Goal: Information Seeking & Learning: Check status

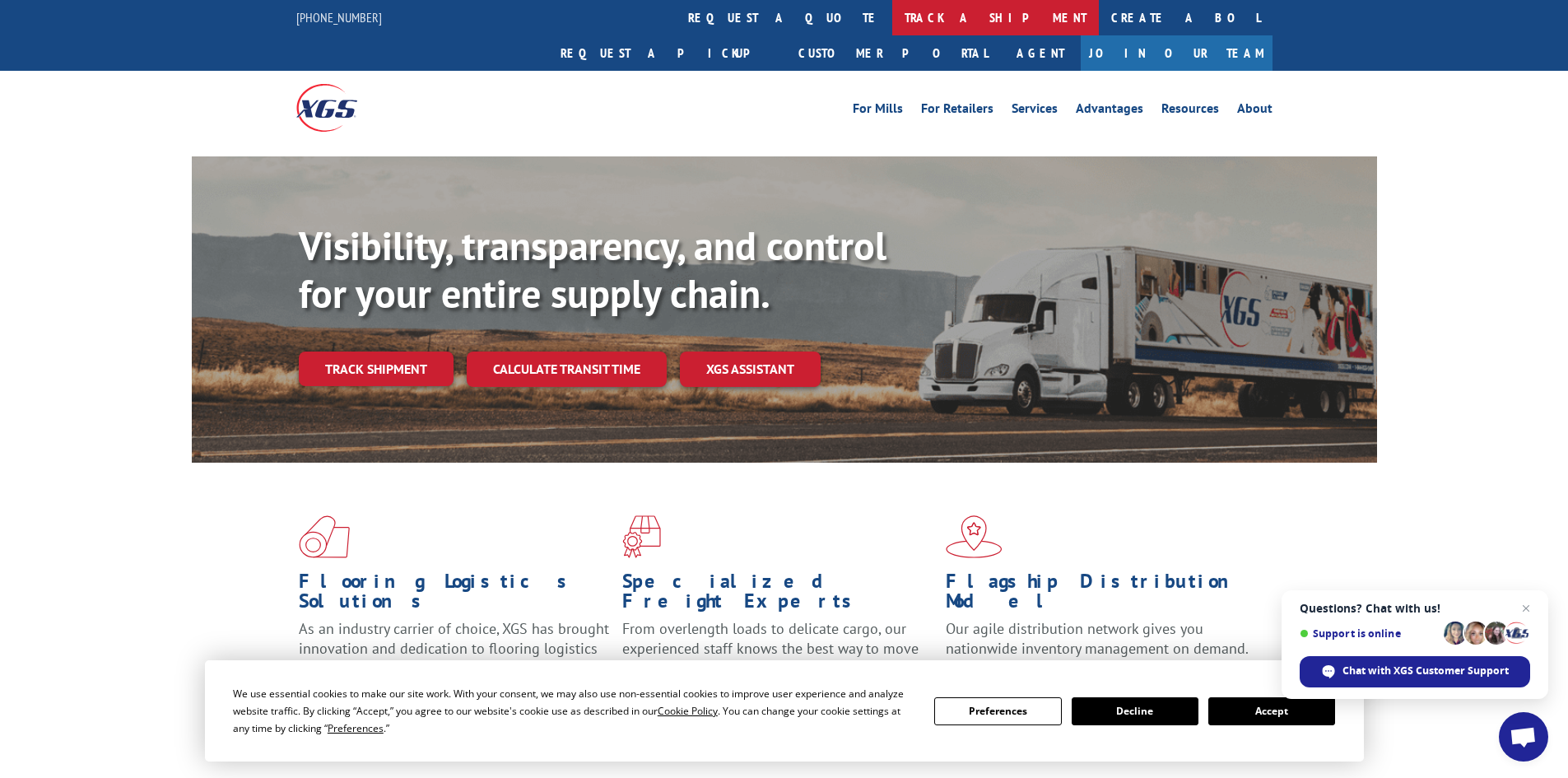
click at [892, 13] on link "track a shipment" at bounding box center [996, 18] width 207 height 36
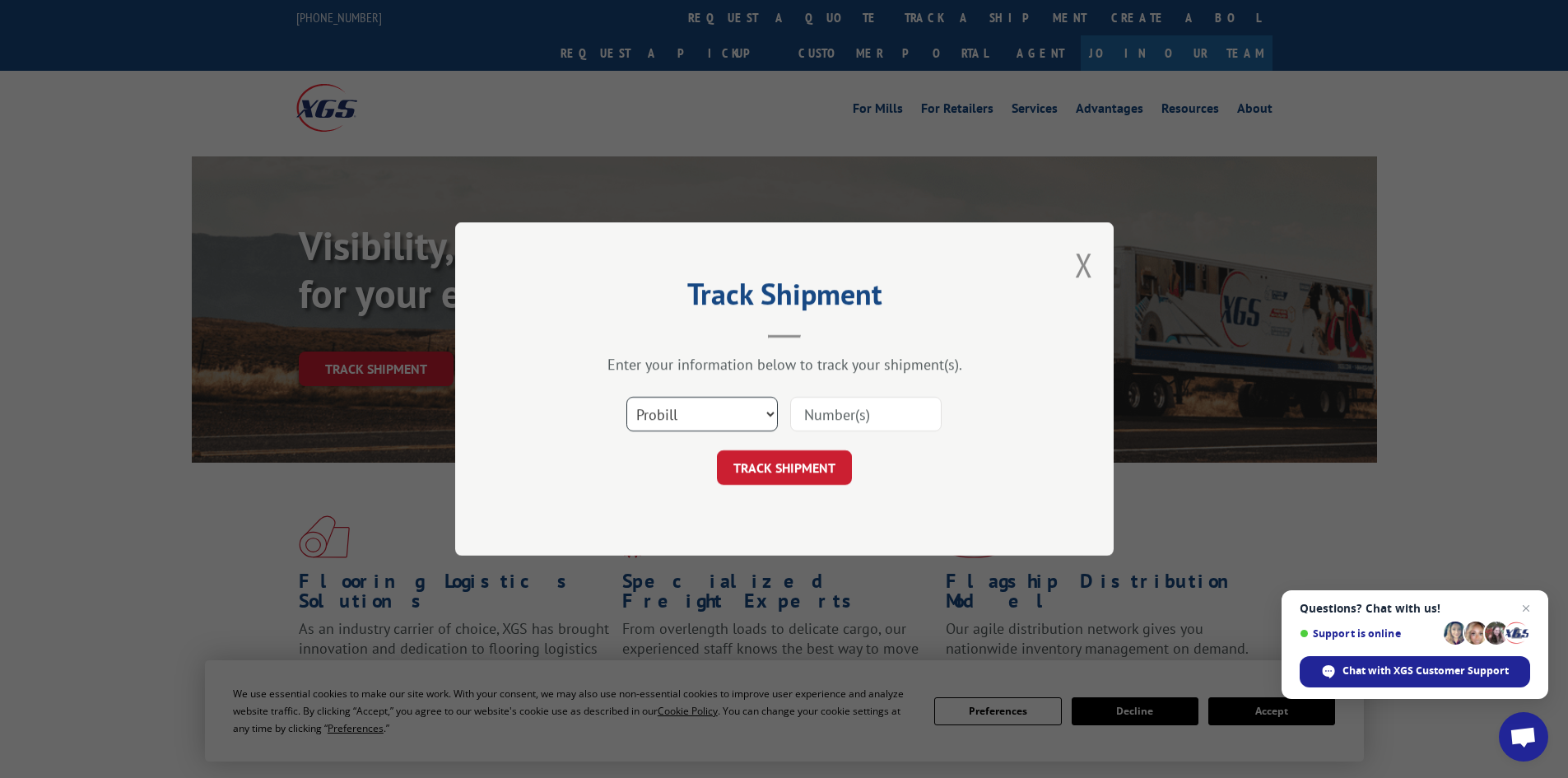
click at [765, 412] on select "Select category... Probill BOL PO" at bounding box center [702, 414] width 152 height 35
select select "bol"
click at [627, 397] on select "Select category... Probill BOL PO" at bounding box center [702, 414] width 152 height 35
click at [822, 409] on input at bounding box center [865, 414] width 152 height 35
type input "10102025SC"
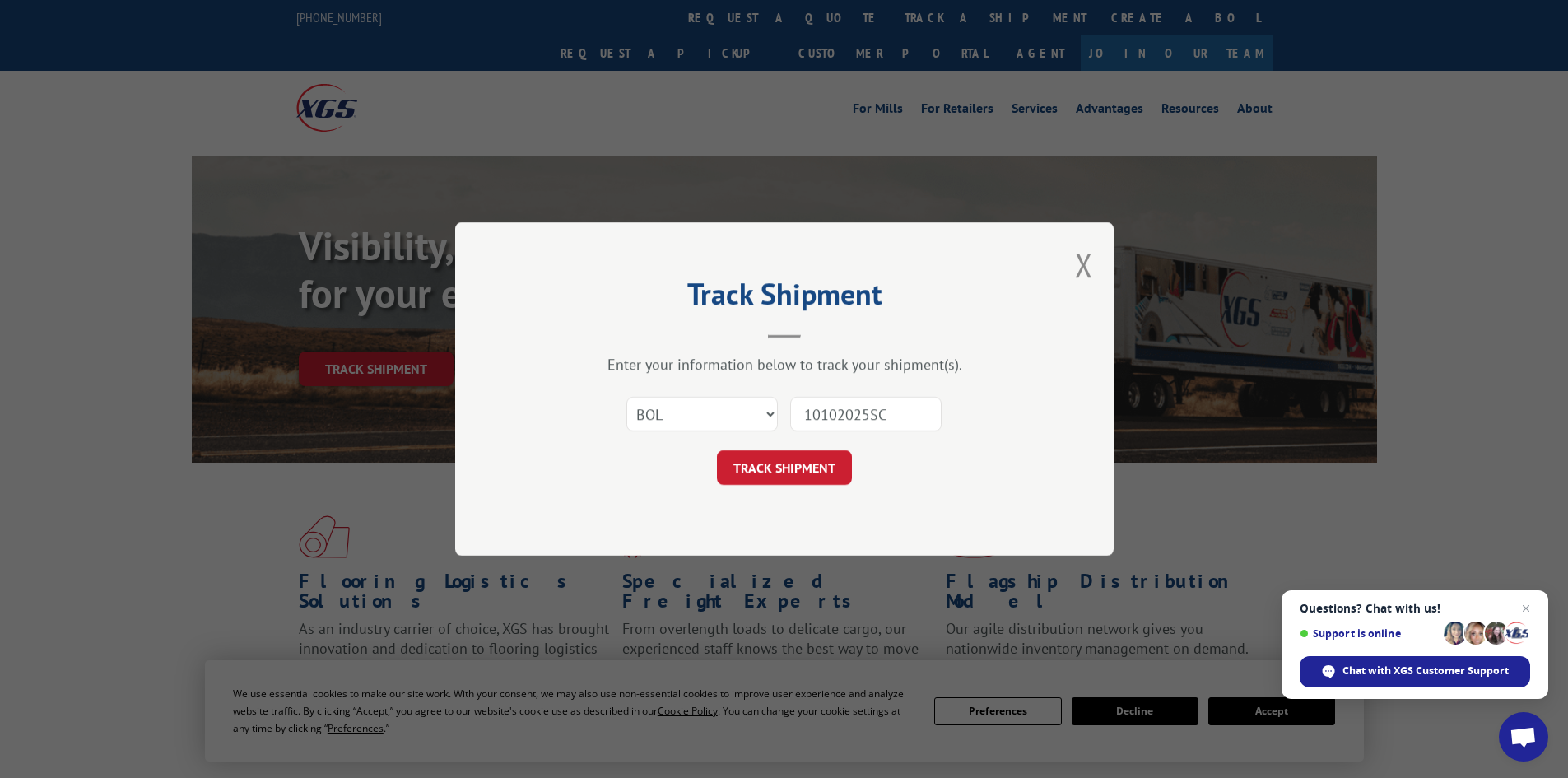
click button "TRACK SHIPMENT" at bounding box center [784, 467] width 135 height 35
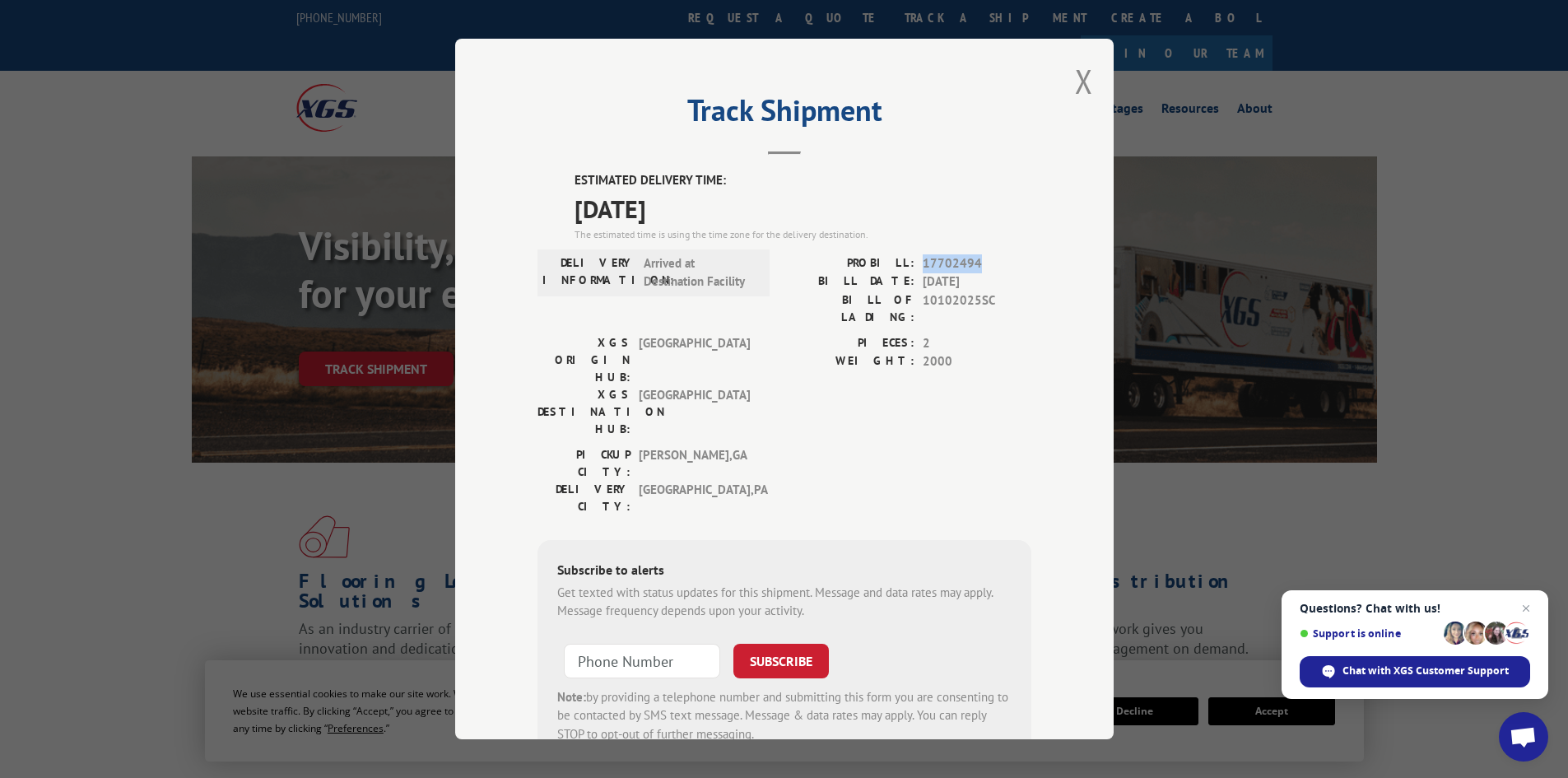
drag, startPoint x: 916, startPoint y: 261, endPoint x: 991, endPoint y: 261, distance: 75.0
click at [991, 261] on span "17702494" at bounding box center [977, 263] width 108 height 19
copy span "17702494"
click at [1076, 84] on button "Close modal" at bounding box center [1084, 81] width 18 height 44
